Goal: Task Accomplishment & Management: Use online tool/utility

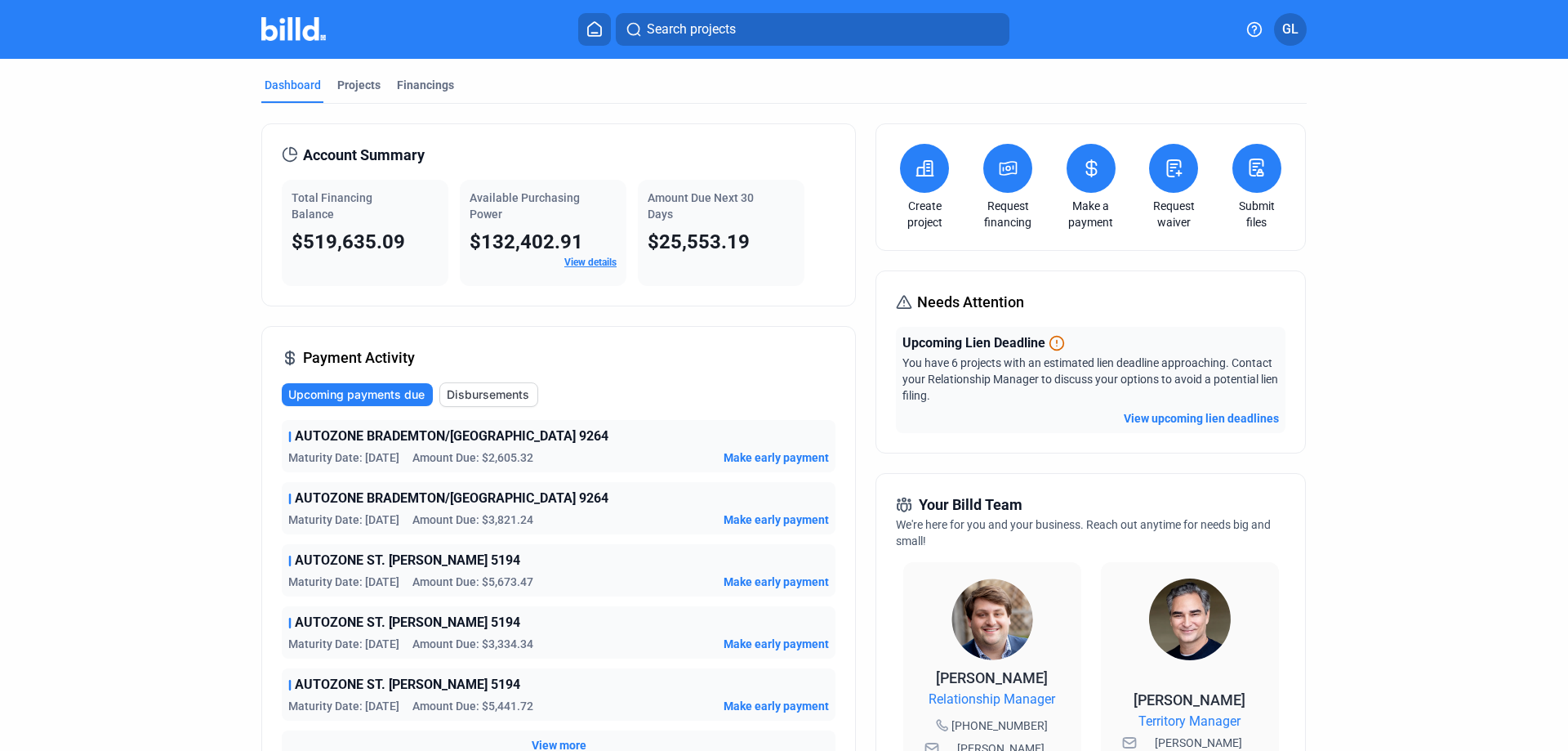
click at [1173, 168] on icon at bounding box center [1173, 168] width 20 height 20
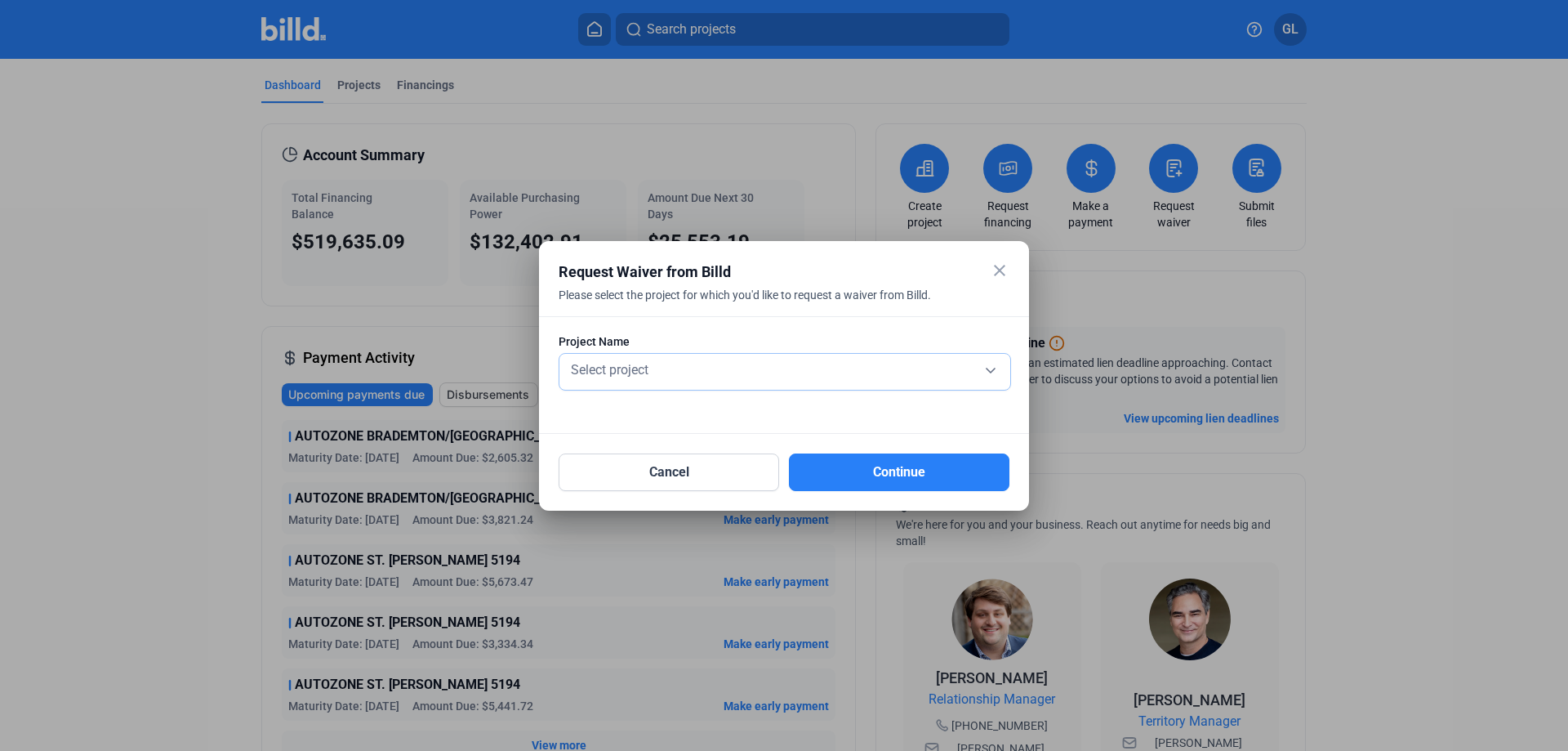
click at [666, 374] on div "Select project" at bounding box center [784, 369] width 435 height 23
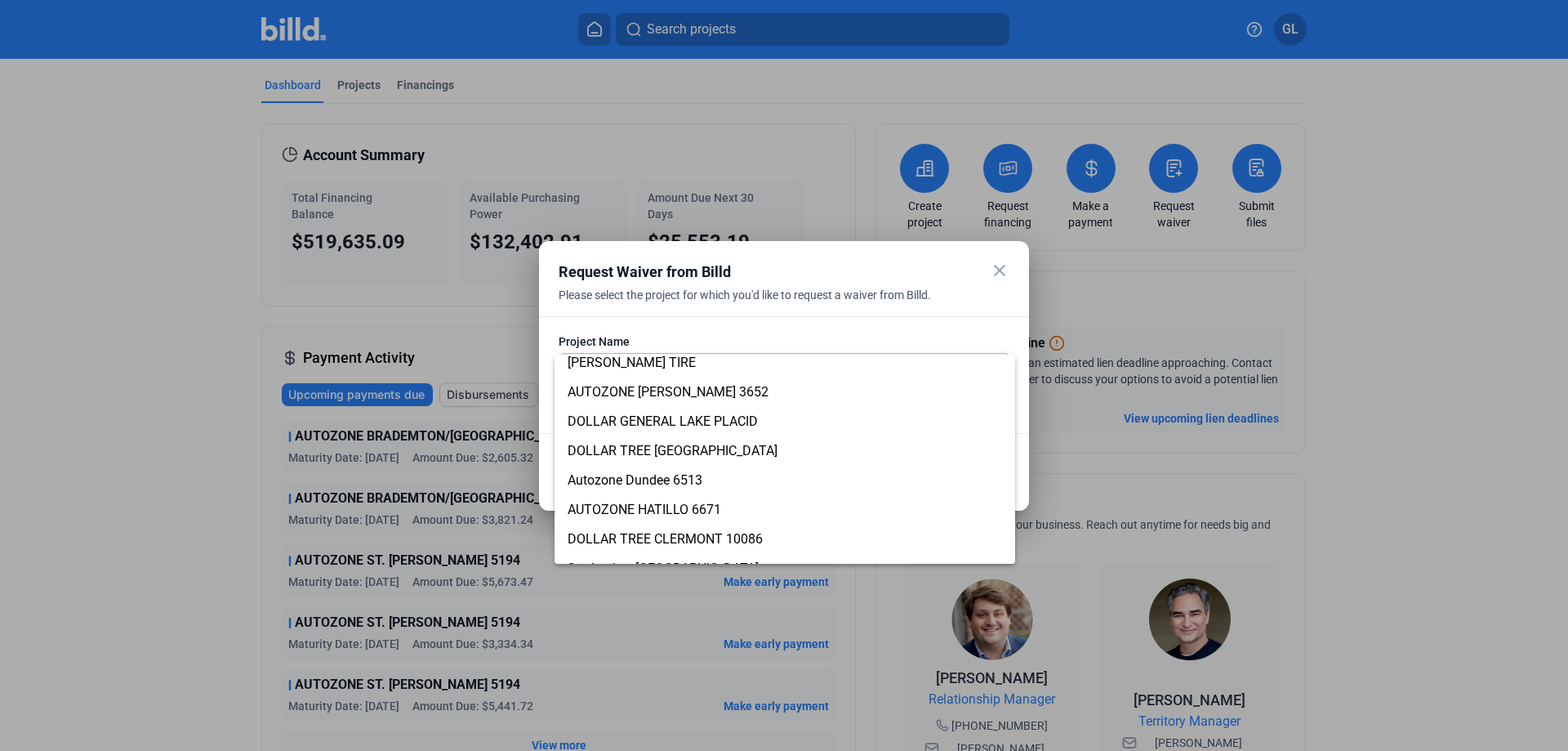
scroll to position [1334, 0]
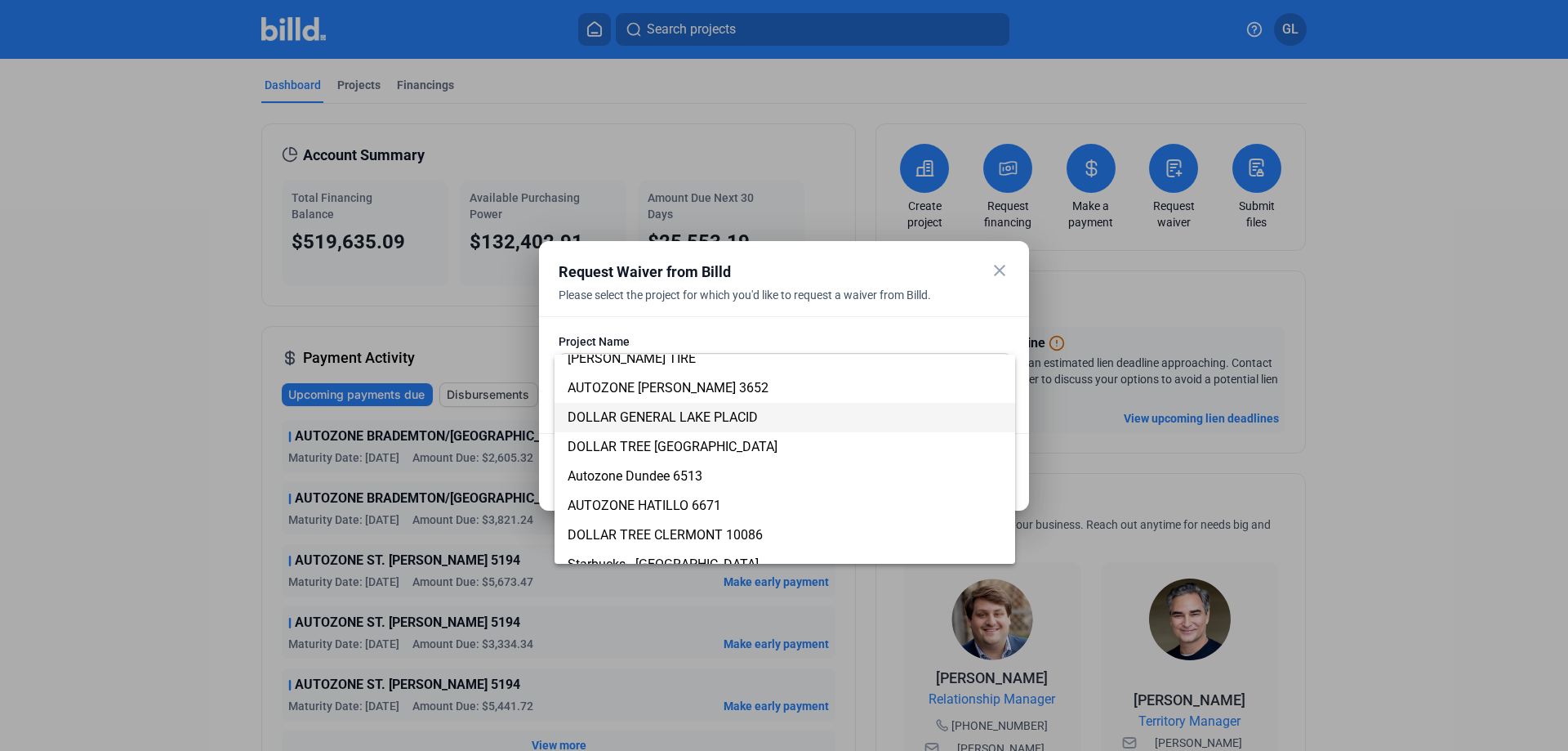
click at [677, 419] on span "DOLLAR GENERAL LAKE PLACID" at bounding box center [662, 417] width 190 height 15
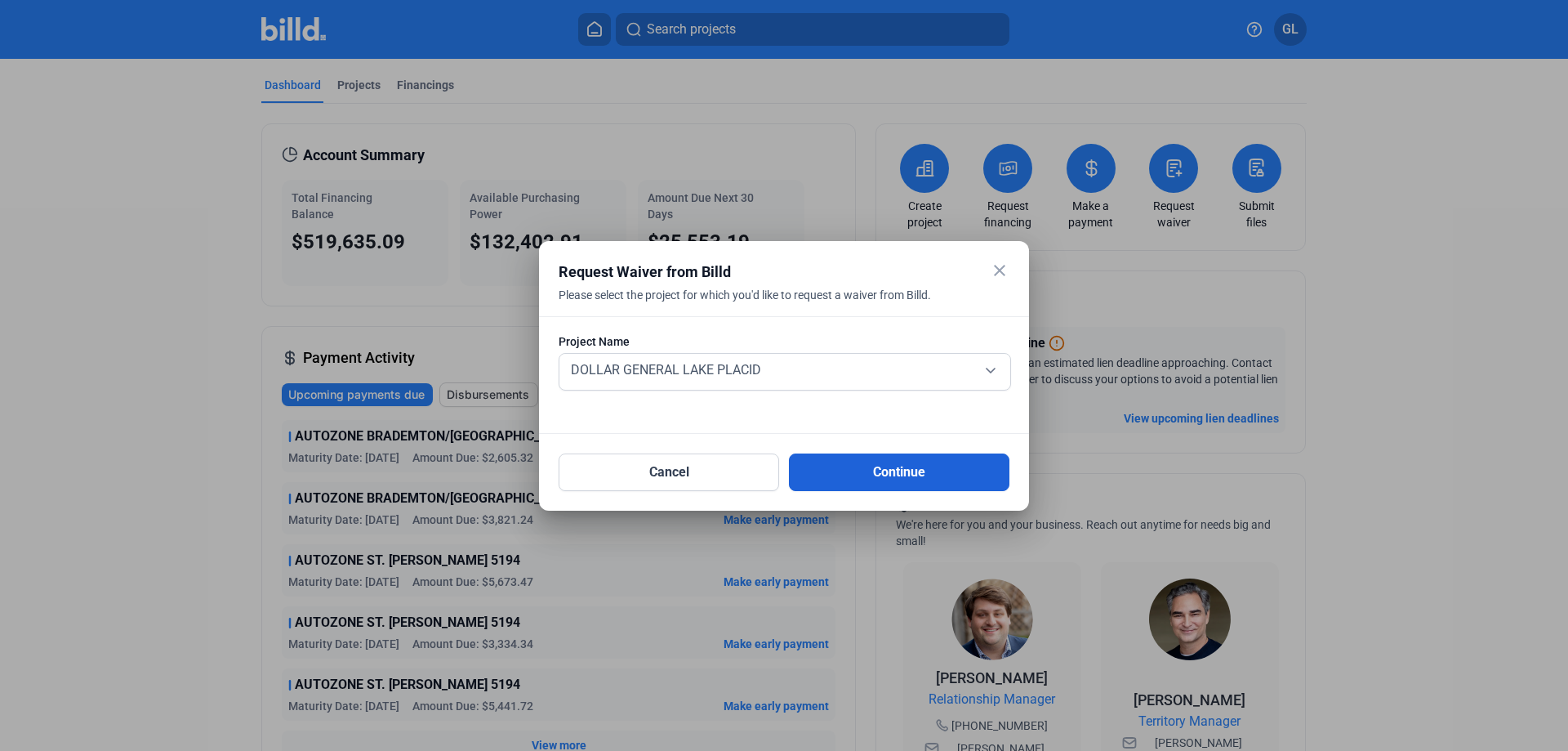
click at [868, 461] on button "Continue" at bounding box center [899, 471] width 221 height 37
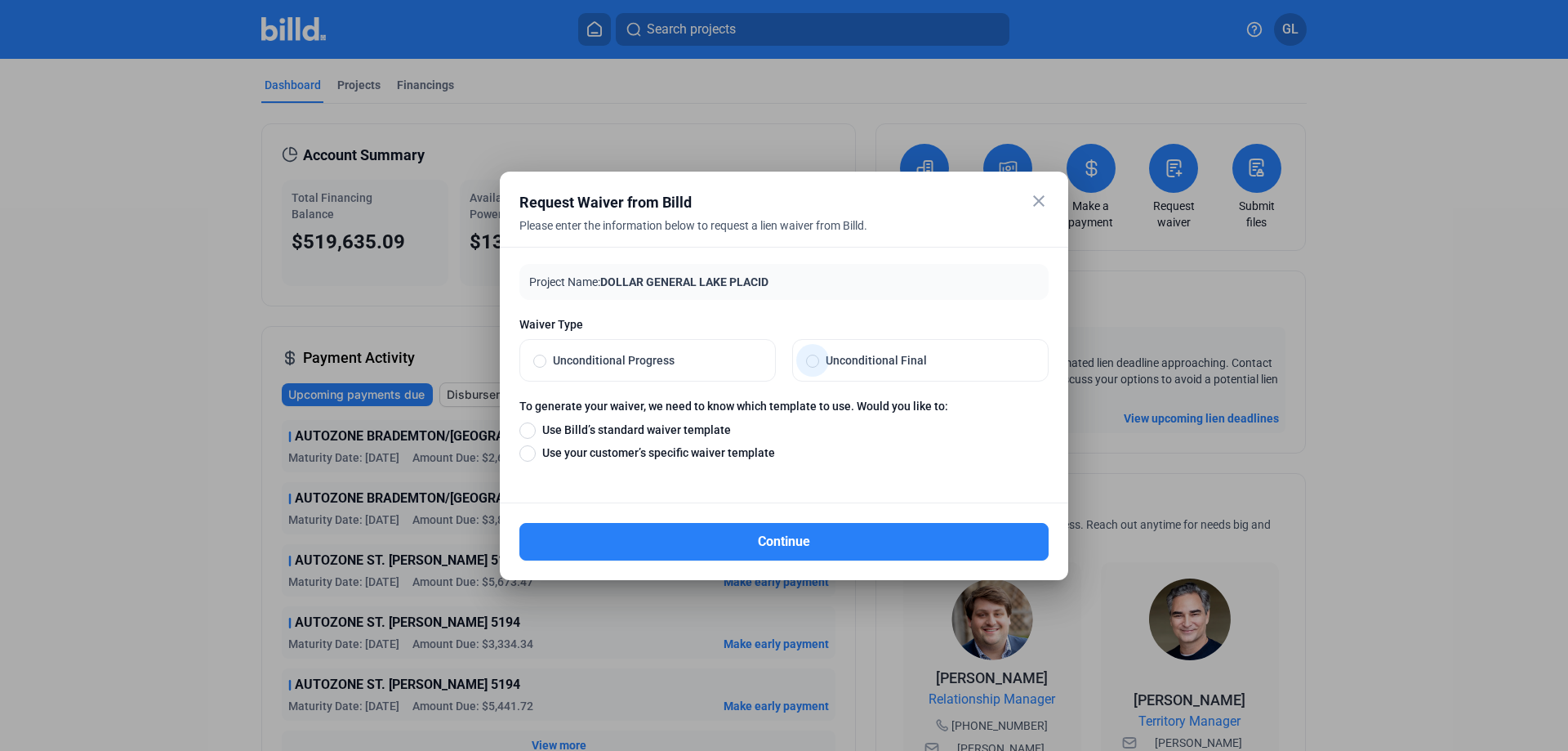
click at [815, 363] on span at bounding box center [813, 361] width 13 height 13
click at [815, 363] on input "Unconditional Final" at bounding box center [813, 359] width 13 height 14
radio input "true"
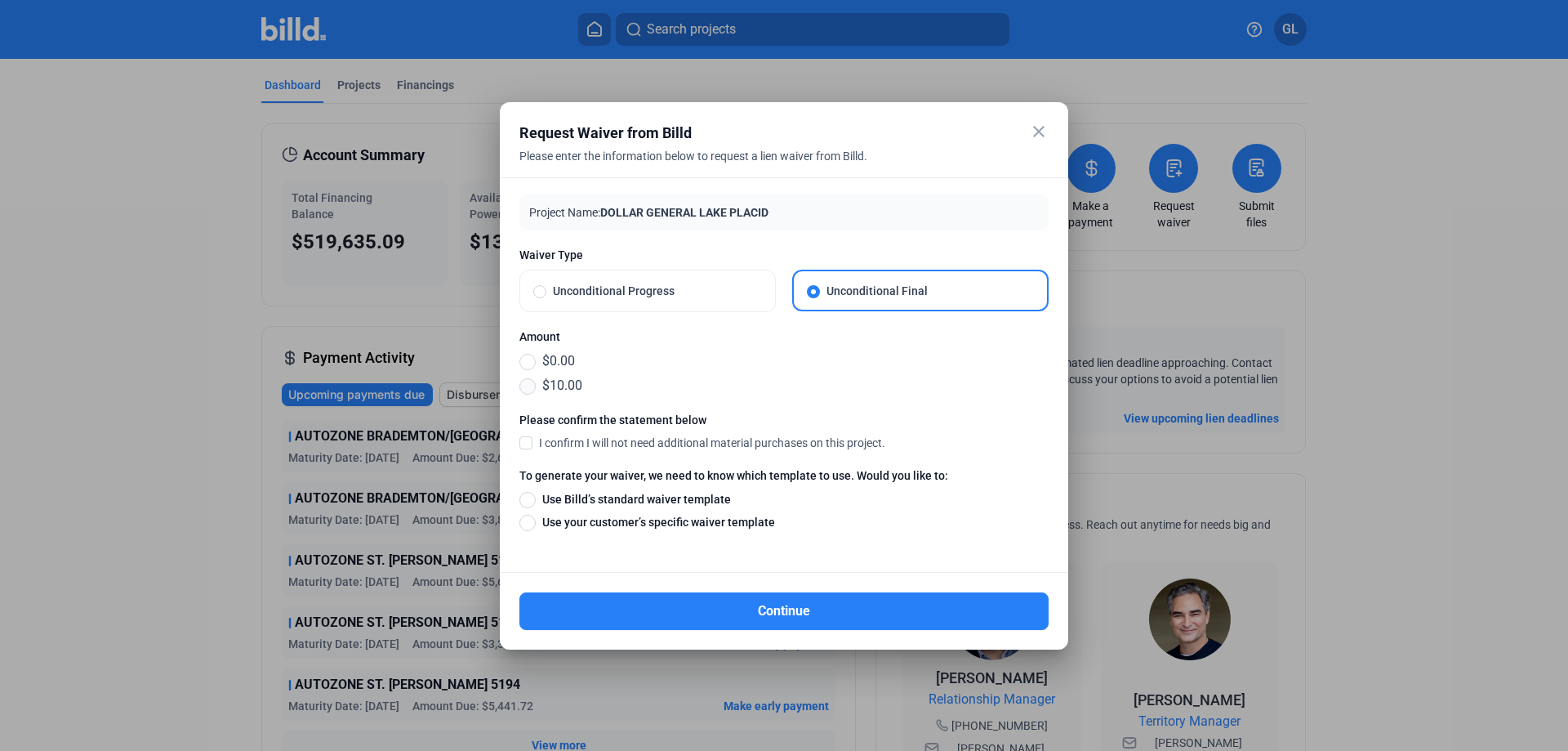
click at [526, 382] on span at bounding box center [527, 385] width 16 height 18
click at [526, 382] on input "$10.00" at bounding box center [527, 385] width 16 height 18
radio input "true"
click at [526, 442] on span at bounding box center [526, 441] width 13 height 14
click at [0, 0] on input "I confirm I will not need additional material purchases on this project." at bounding box center [0, 0] width 0 height 0
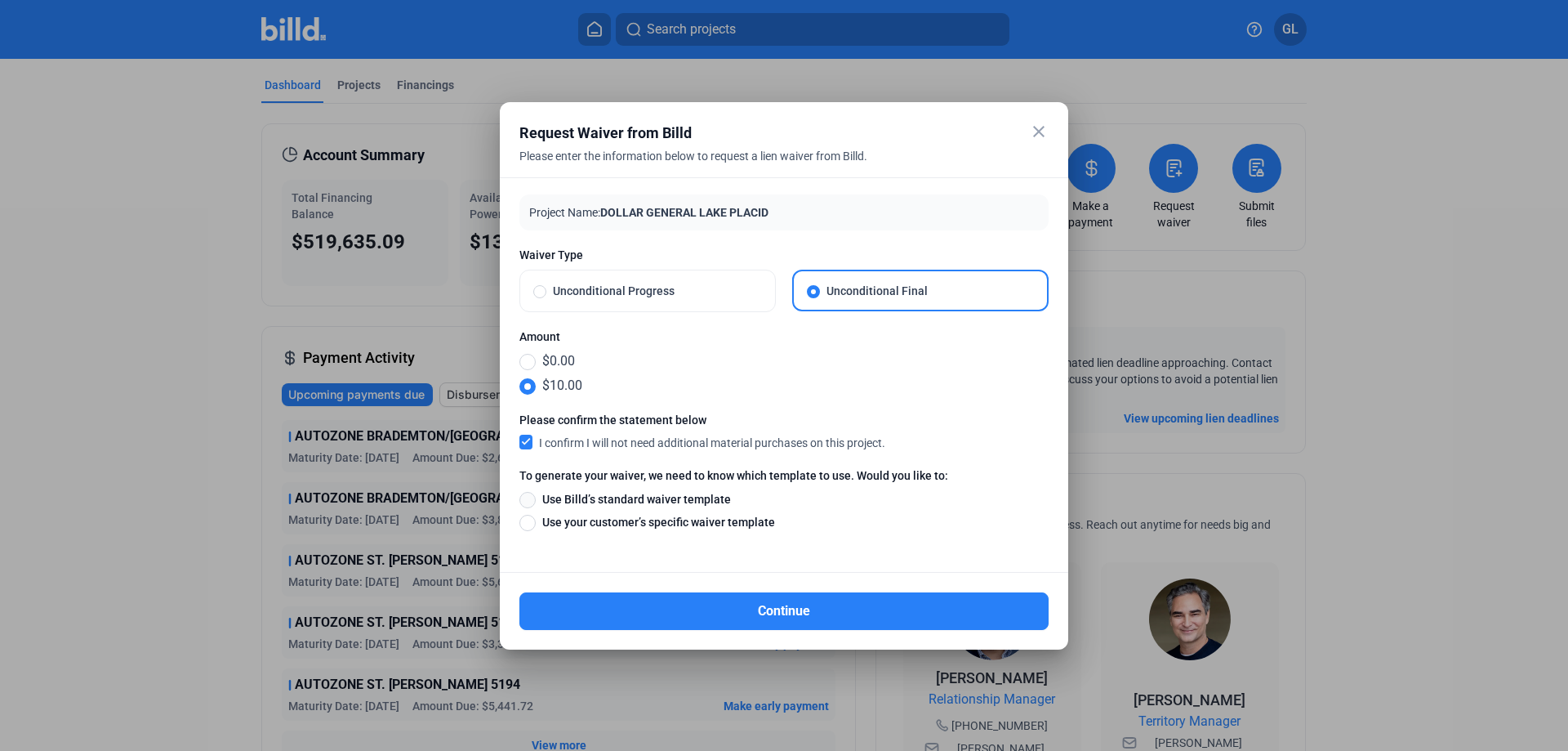
click at [527, 502] on span at bounding box center [527, 500] width 16 height 16
click at [527, 502] on input "Use Billd’s standard waiver template" at bounding box center [527, 499] width 16 height 18
radio input "true"
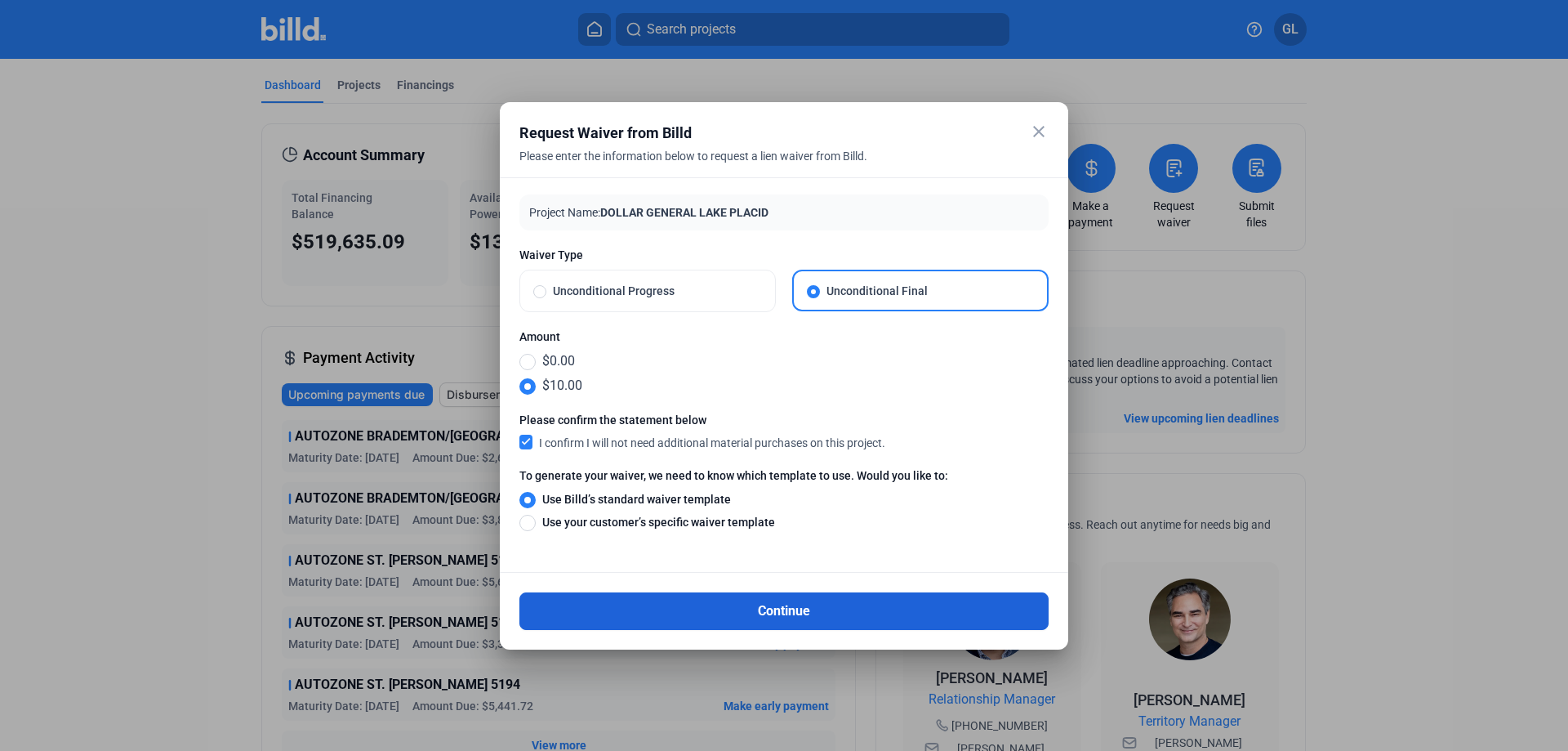
click at [800, 613] on button "Continue" at bounding box center [784, 611] width 529 height 37
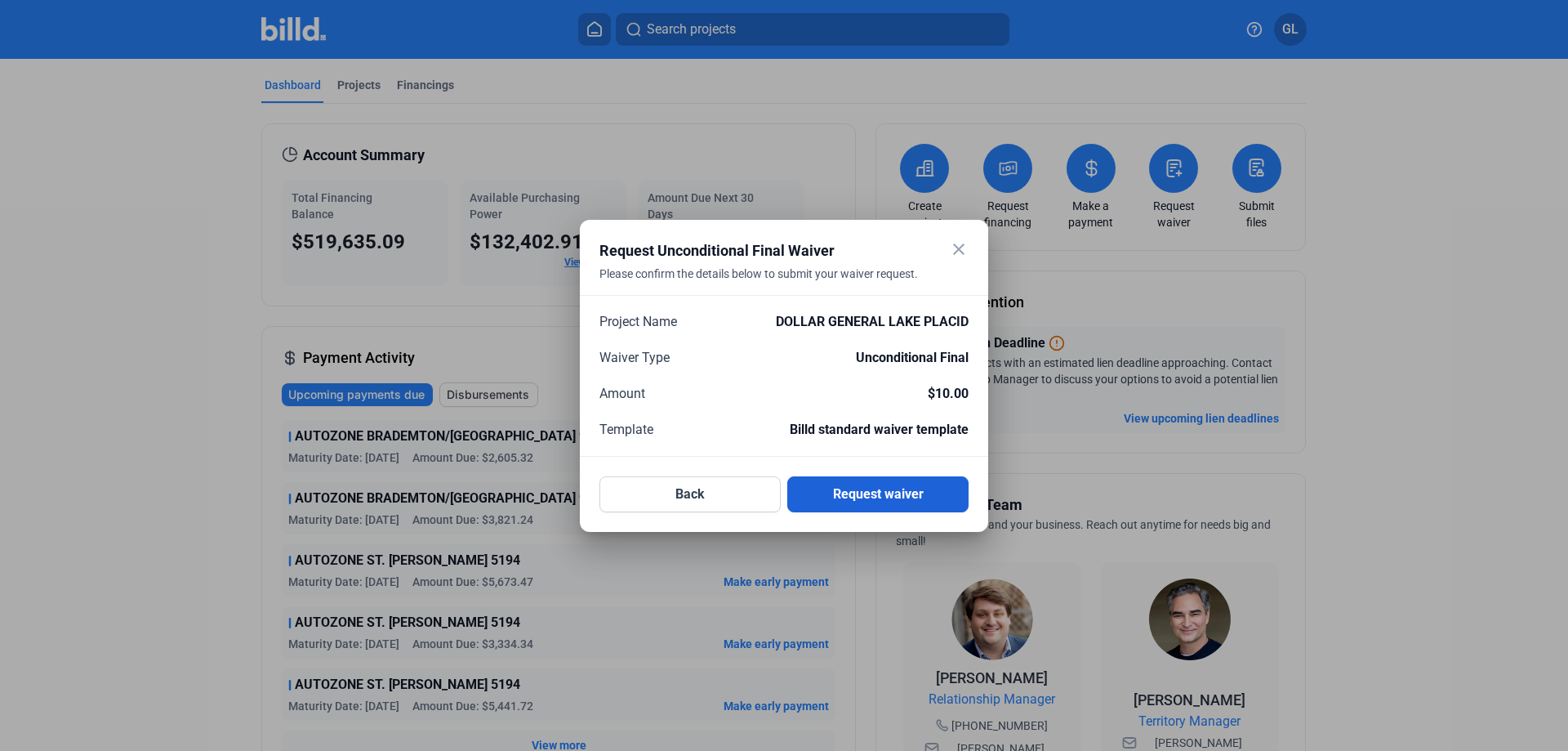
click at [861, 493] on button "Request waiver" at bounding box center [878, 494] width 182 height 36
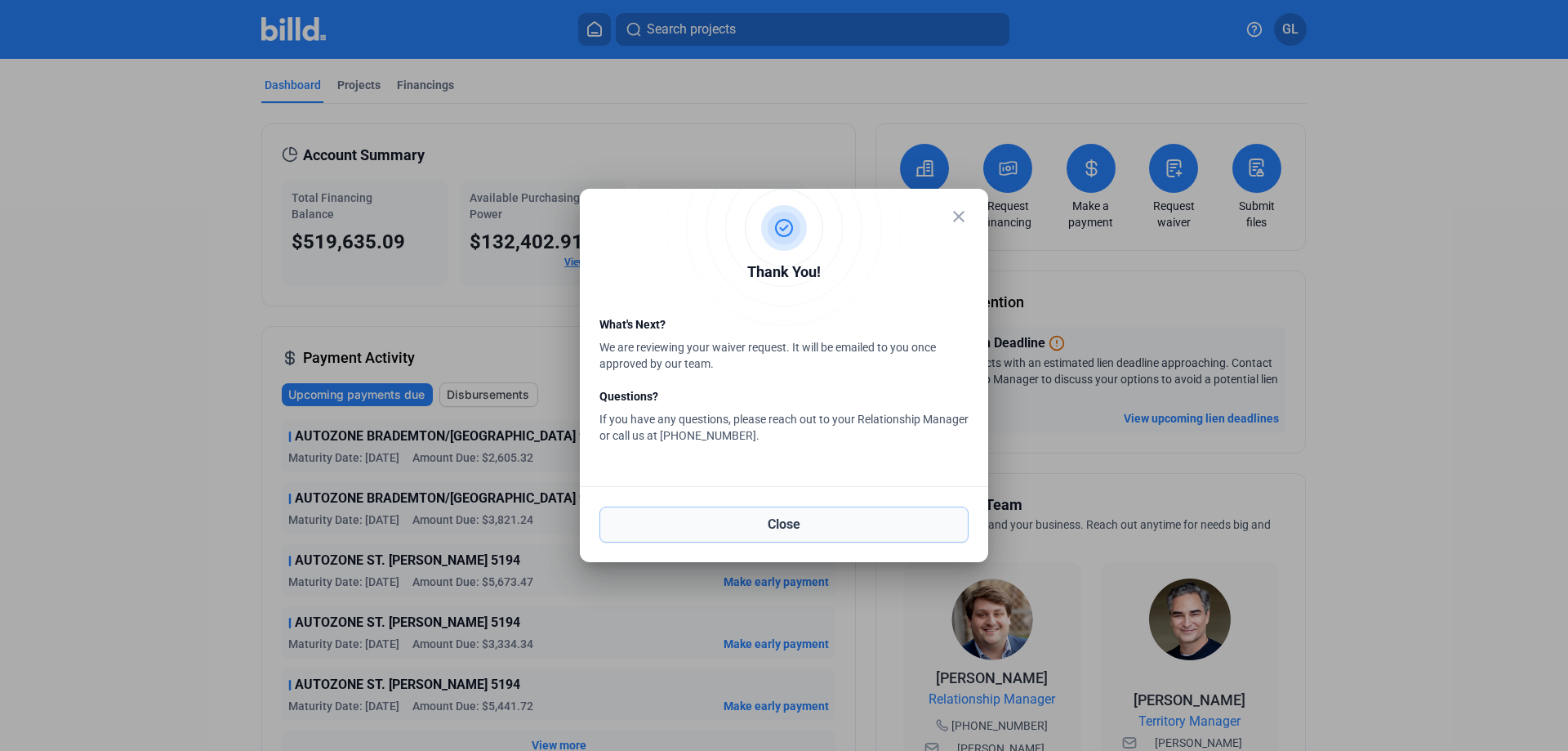
click at [793, 524] on button "Close" at bounding box center [784, 525] width 369 height 36
